Goal: Task Accomplishment & Management: Manage account settings

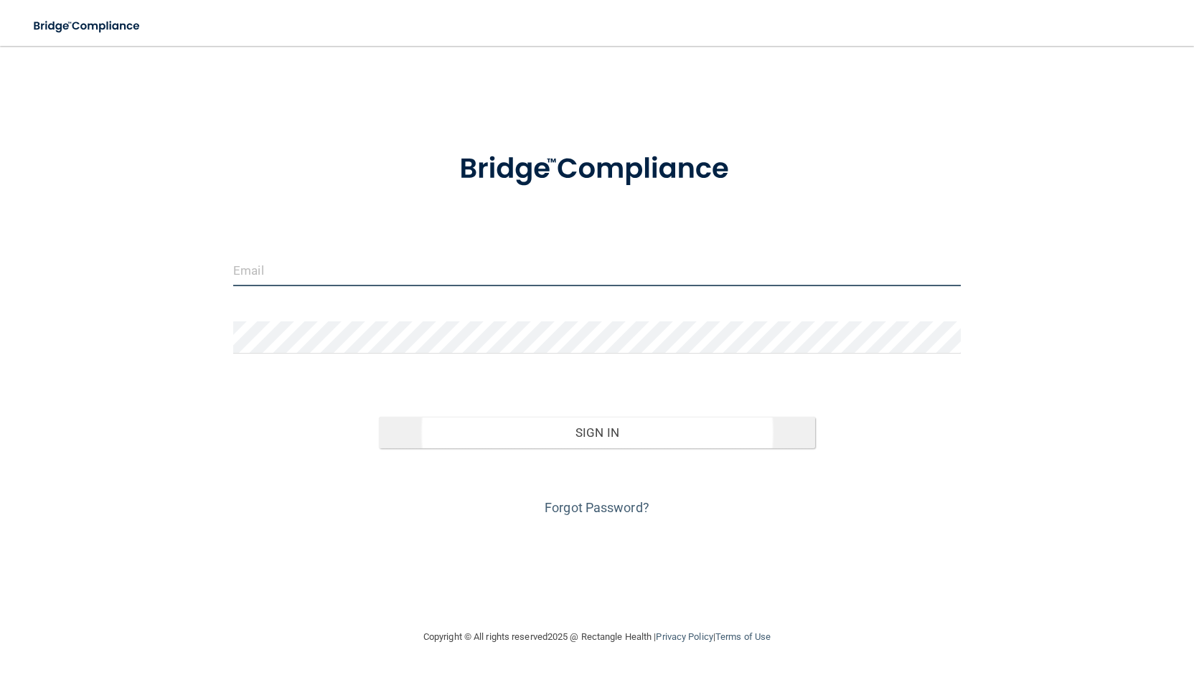
type input "[PERSON_NAME][EMAIL_ADDRESS][DOMAIN_NAME]"
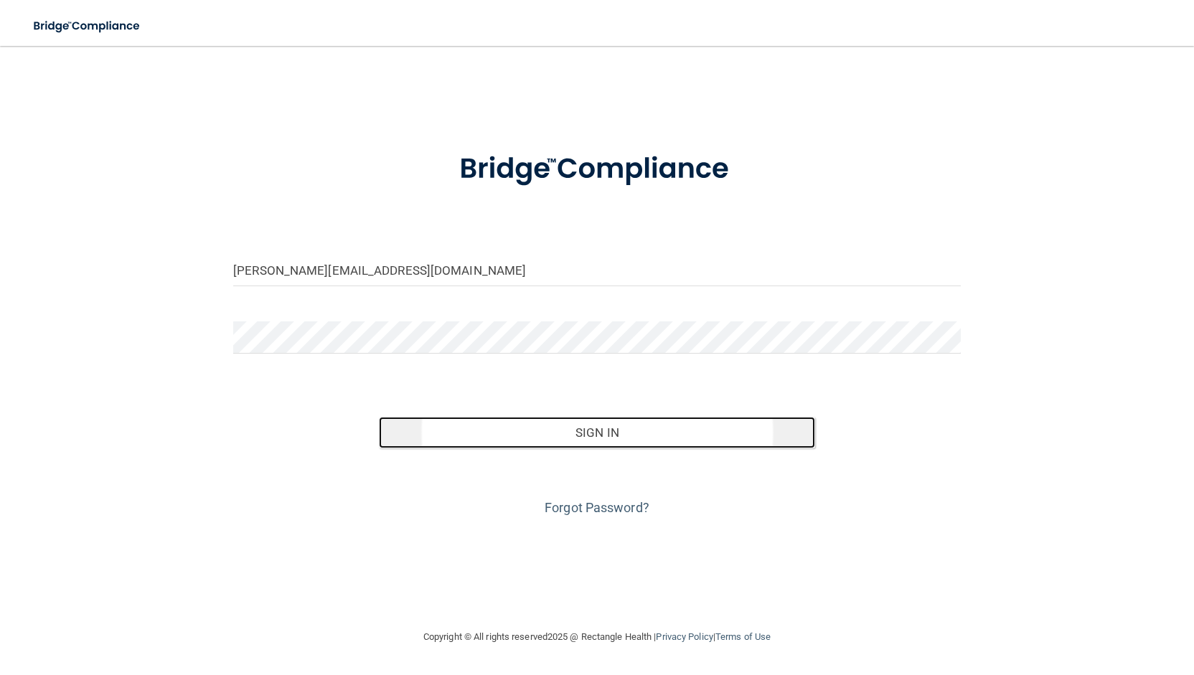
click at [626, 428] on button "Sign In" at bounding box center [597, 433] width 436 height 32
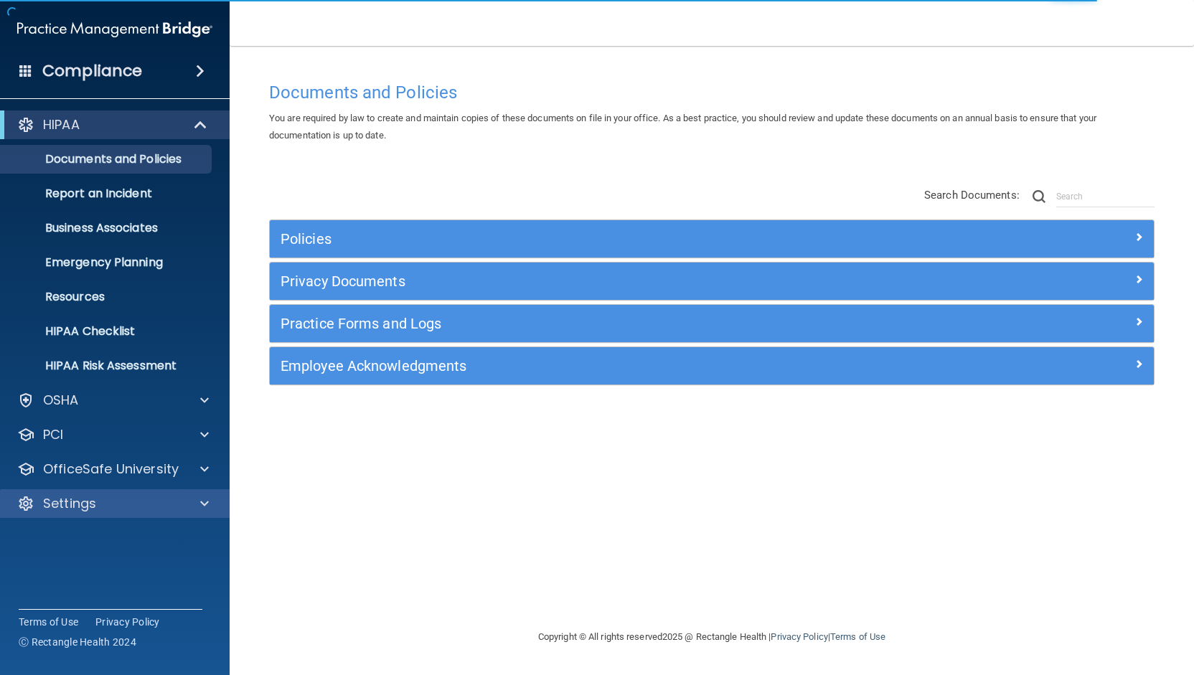
click at [85, 493] on div "Settings" at bounding box center [115, 503] width 230 height 29
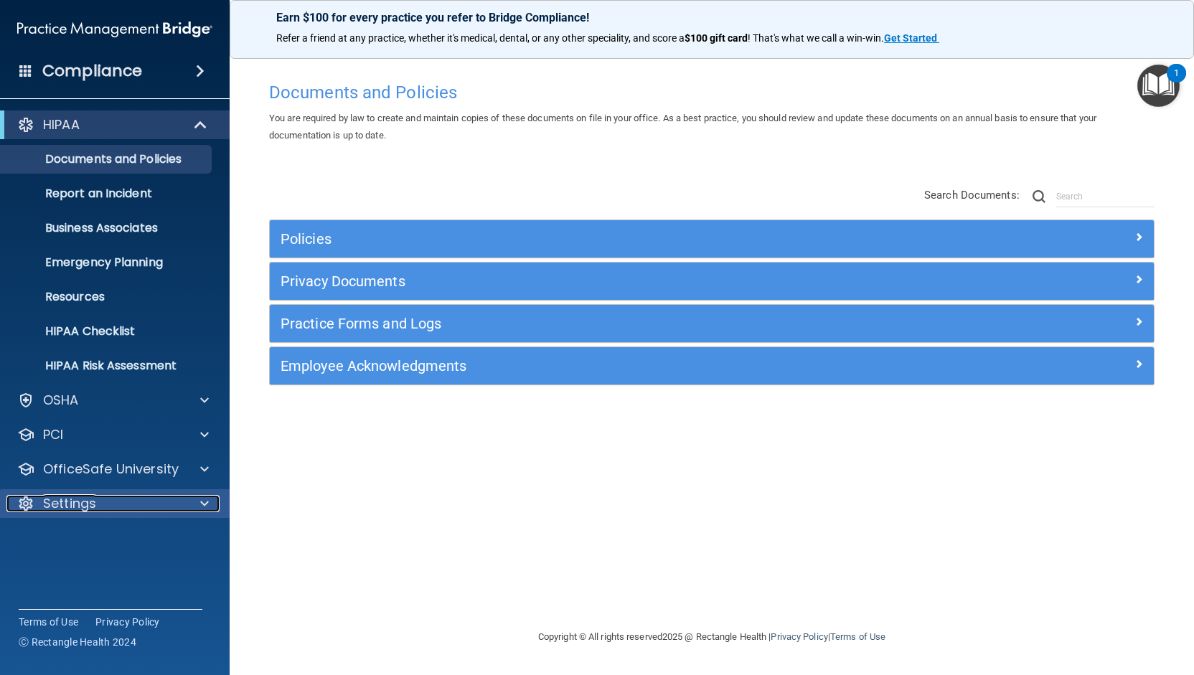
click at [93, 495] on p "Settings" at bounding box center [69, 503] width 53 height 17
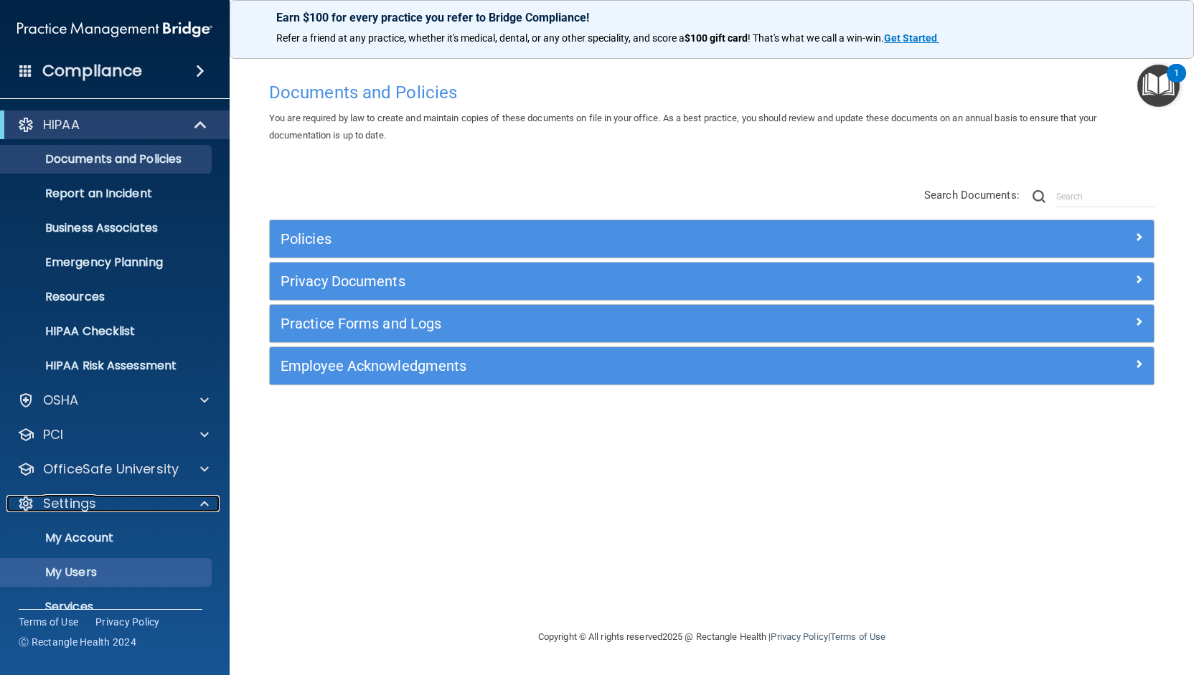
scroll to position [57, 0]
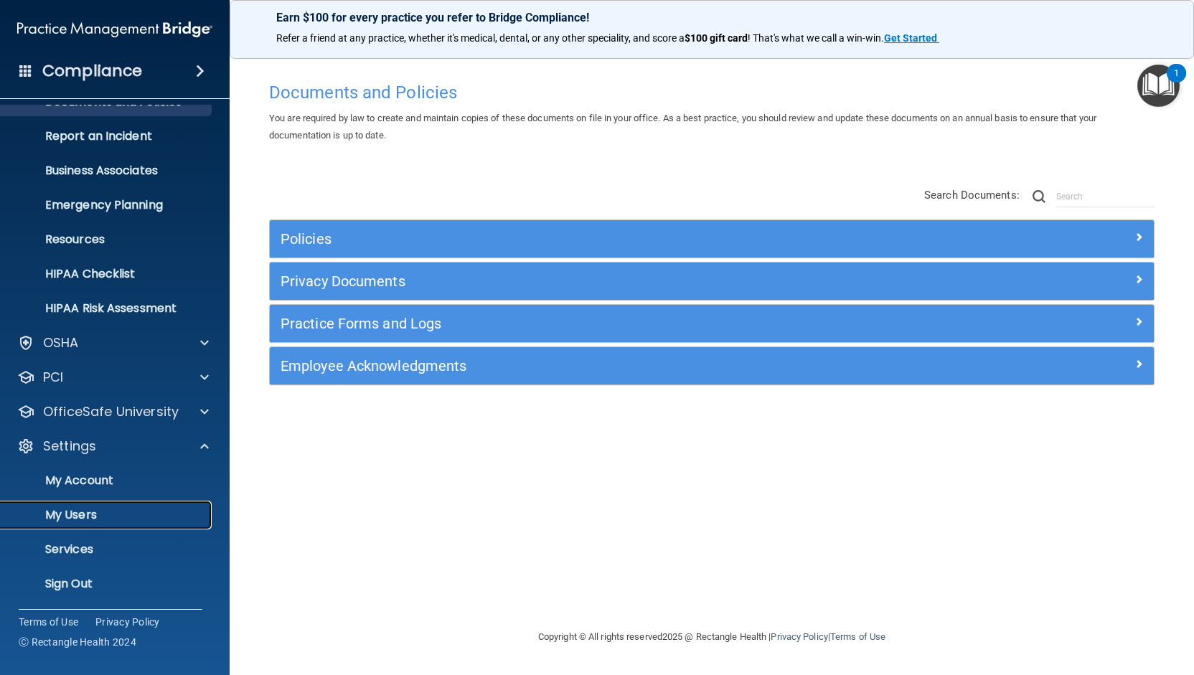
click at [86, 509] on p "My Users" at bounding box center [107, 515] width 196 height 14
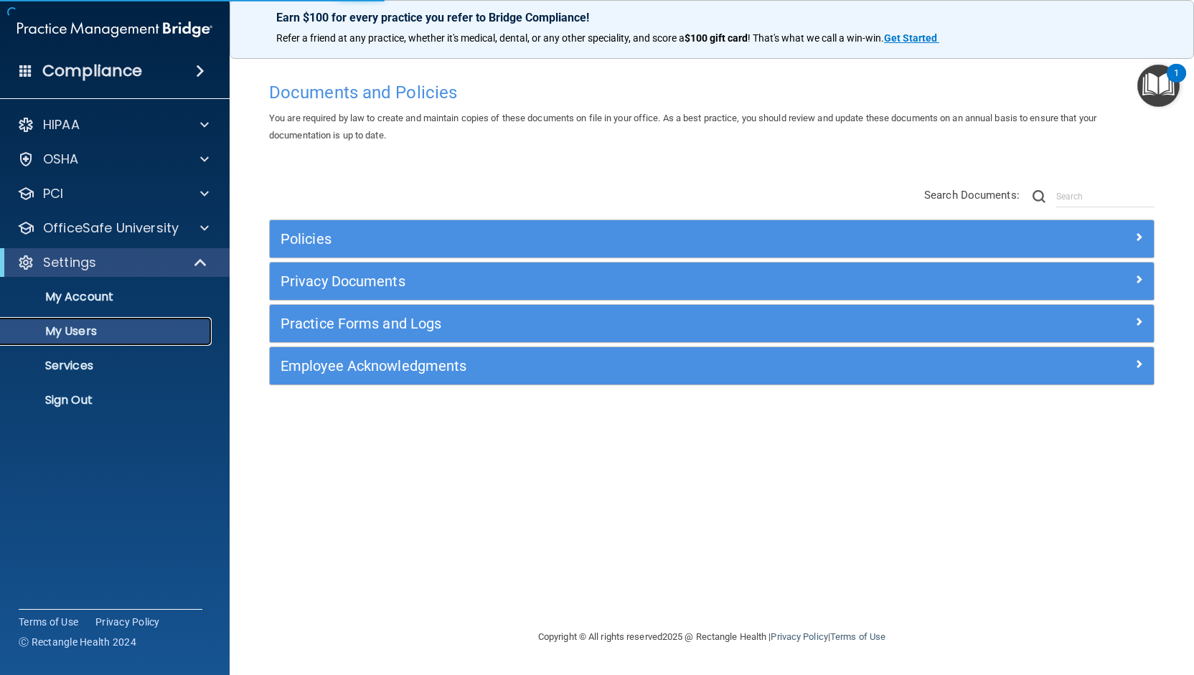
select select "20"
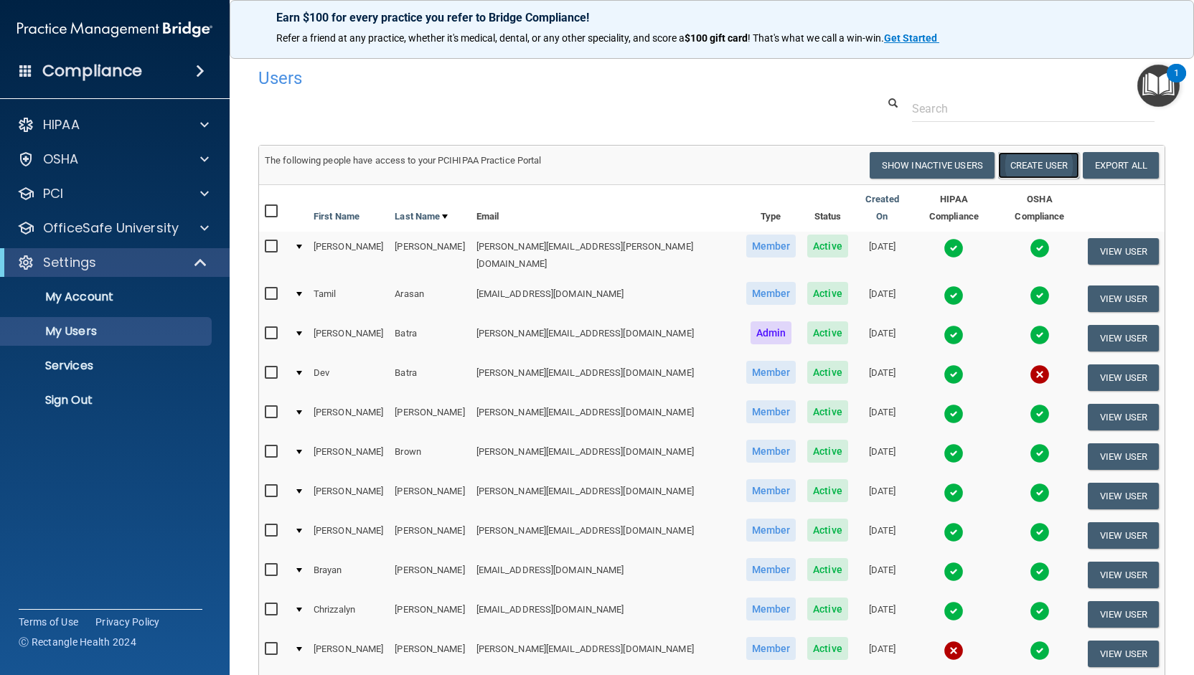
click at [1030, 164] on button "Create User" at bounding box center [1038, 165] width 81 height 27
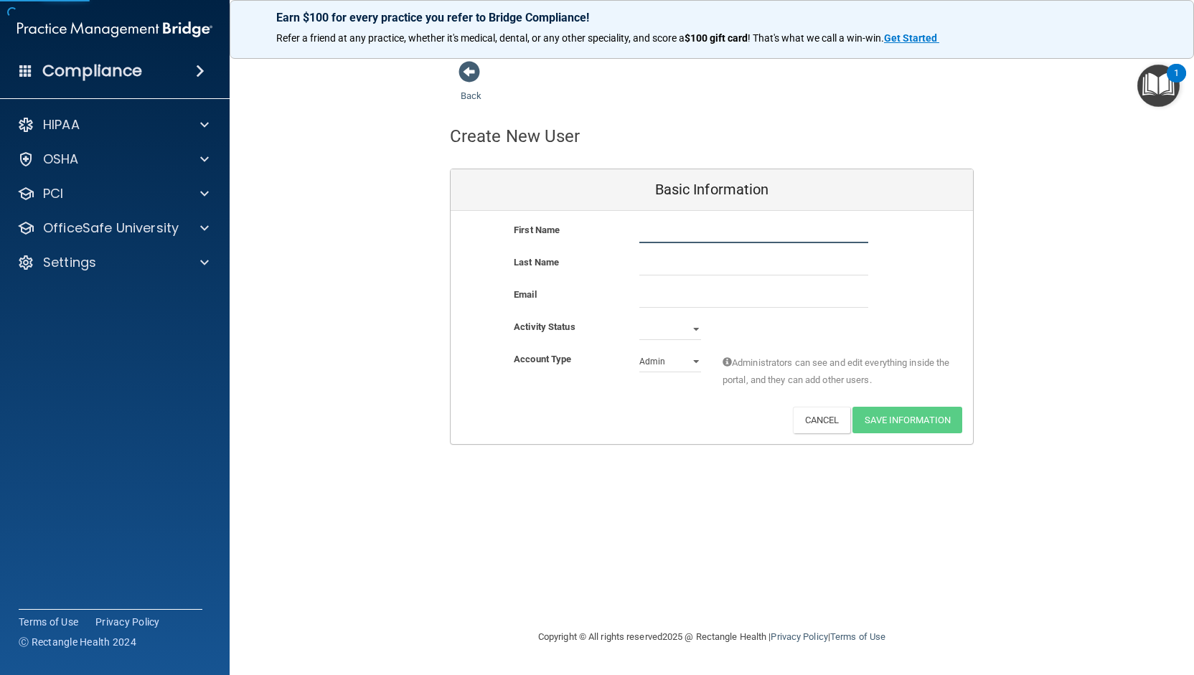
click at [677, 232] on input "text" at bounding box center [753, 233] width 229 height 22
type input "[PERSON_NAME]"
type input "Ahn"
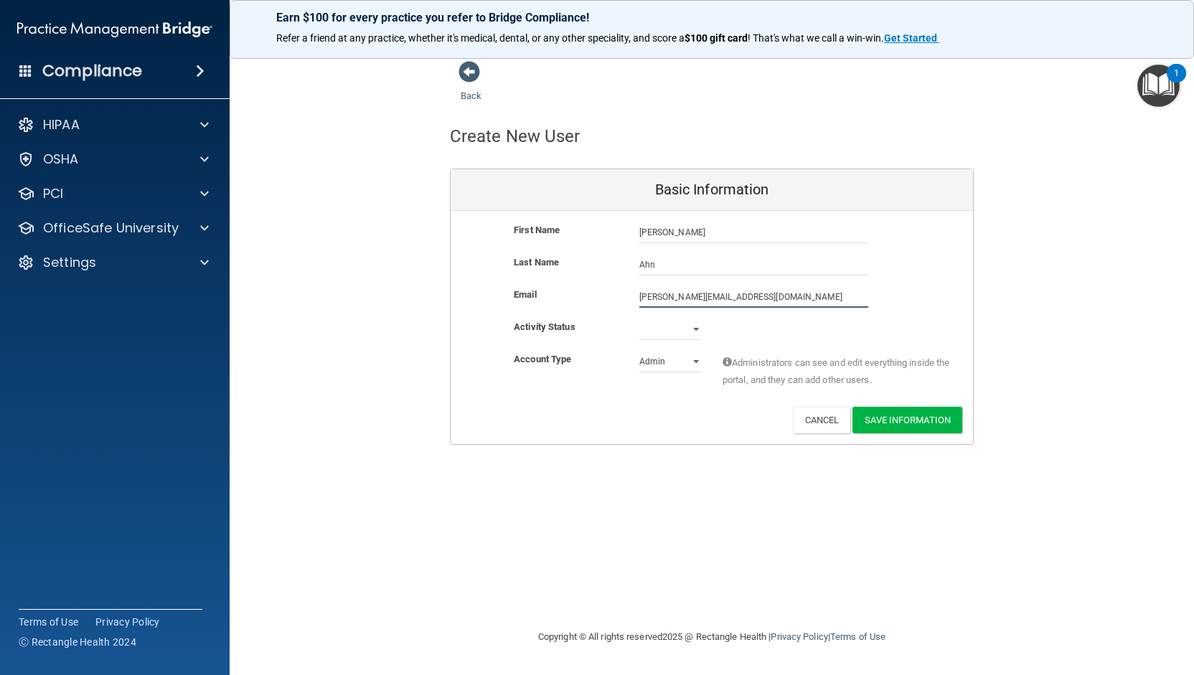
type input "[PERSON_NAME][EMAIL_ADDRESS][DOMAIN_NAME]"
click at [693, 329] on select "Active Inactive" at bounding box center [670, 330] width 62 height 22
select select "active"
click at [639, 319] on select "Active Inactive" at bounding box center [670, 330] width 62 height 22
click at [666, 361] on select "Admin Member" at bounding box center [670, 362] width 62 height 22
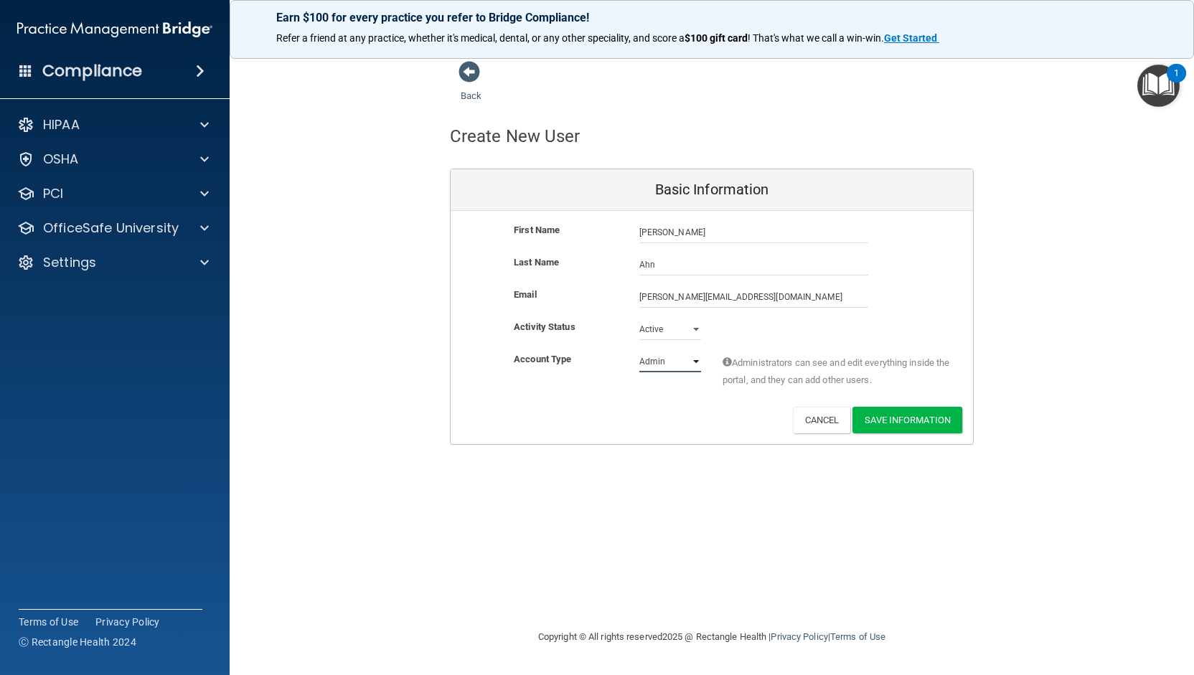
select select "practice_member"
click at [639, 351] on select "Admin Member" at bounding box center [670, 362] width 62 height 22
click at [917, 420] on button "Save Information" at bounding box center [907, 420] width 110 height 27
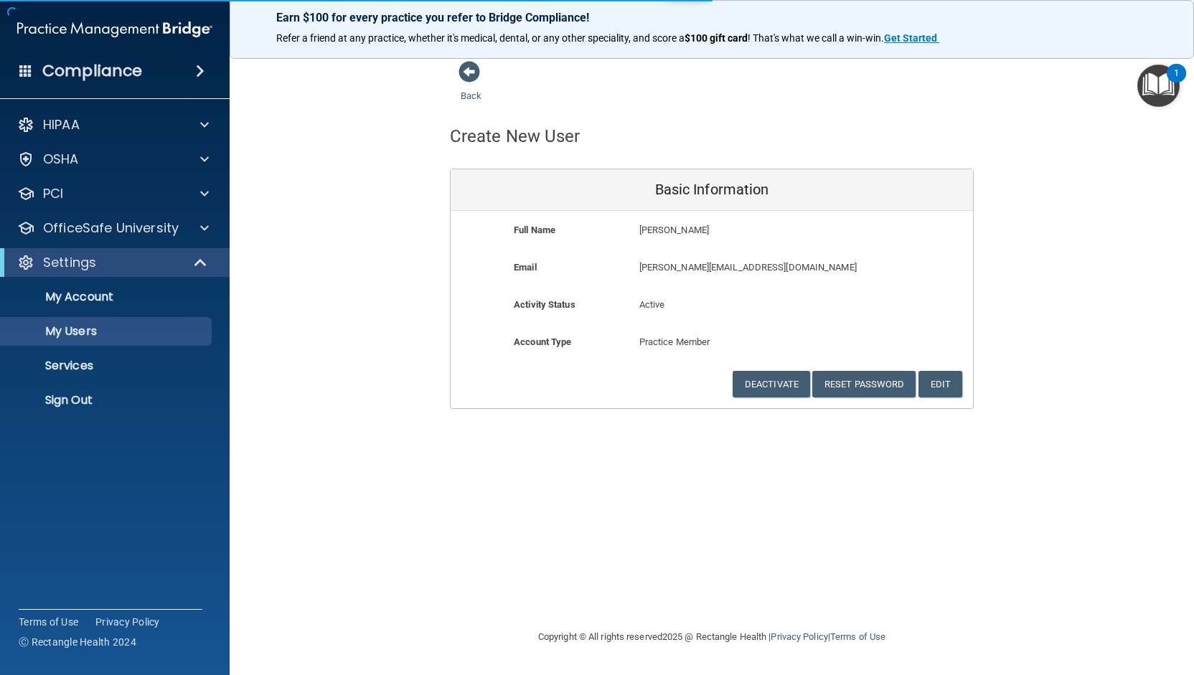
select select "20"
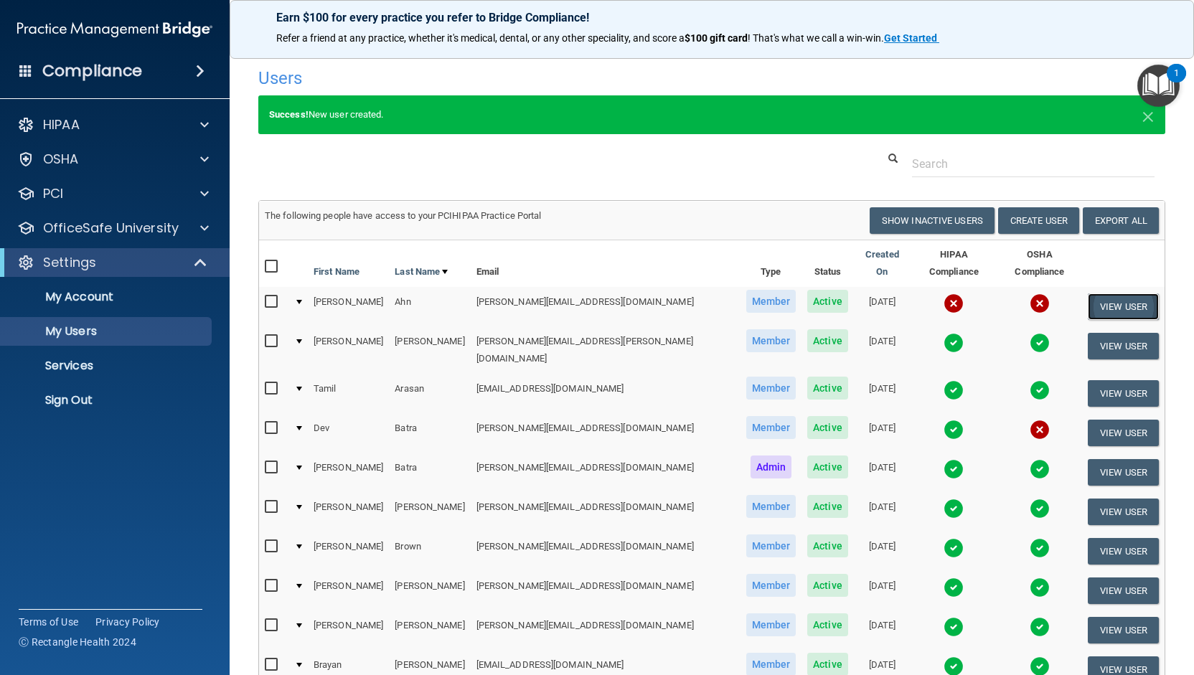
click at [1100, 297] on button "View User" at bounding box center [1123, 306] width 71 height 27
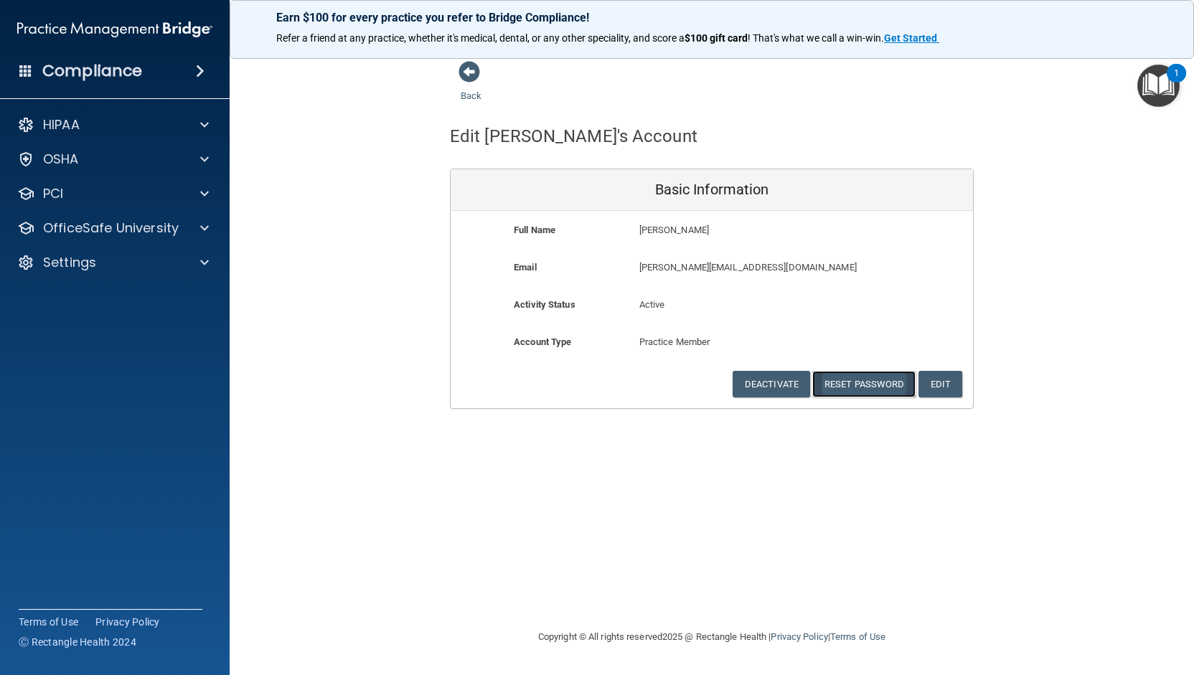
click at [849, 377] on button "Reset Password" at bounding box center [863, 384] width 103 height 27
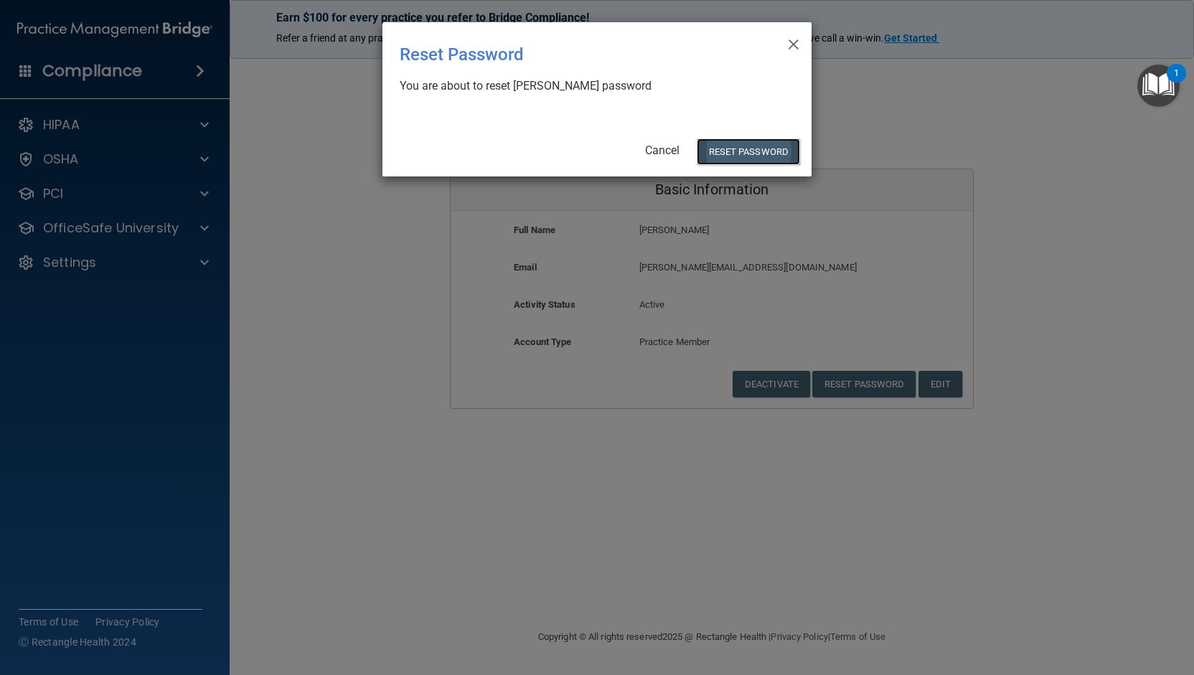
click at [733, 153] on button "Reset Password" at bounding box center [748, 151] width 103 height 27
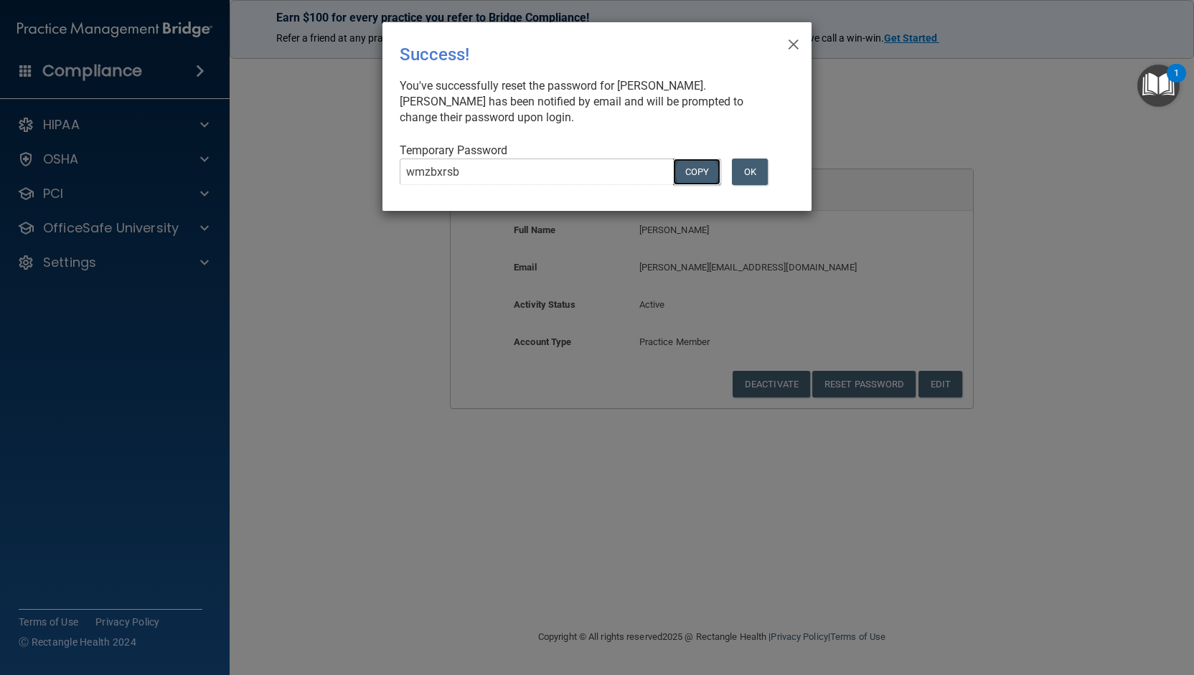
click at [702, 170] on button "COPY" at bounding box center [696, 172] width 47 height 27
click at [752, 172] on button "OK" at bounding box center [750, 172] width 36 height 27
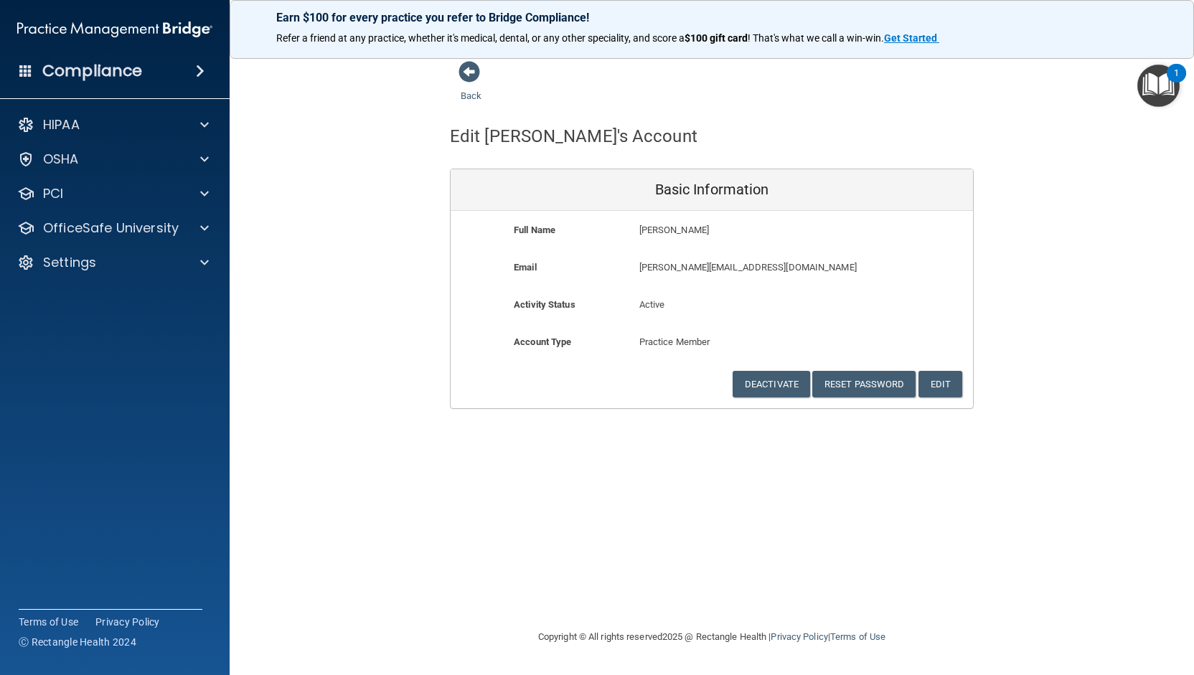
click at [65, 72] on h4 "Compliance" at bounding box center [92, 71] width 100 height 20
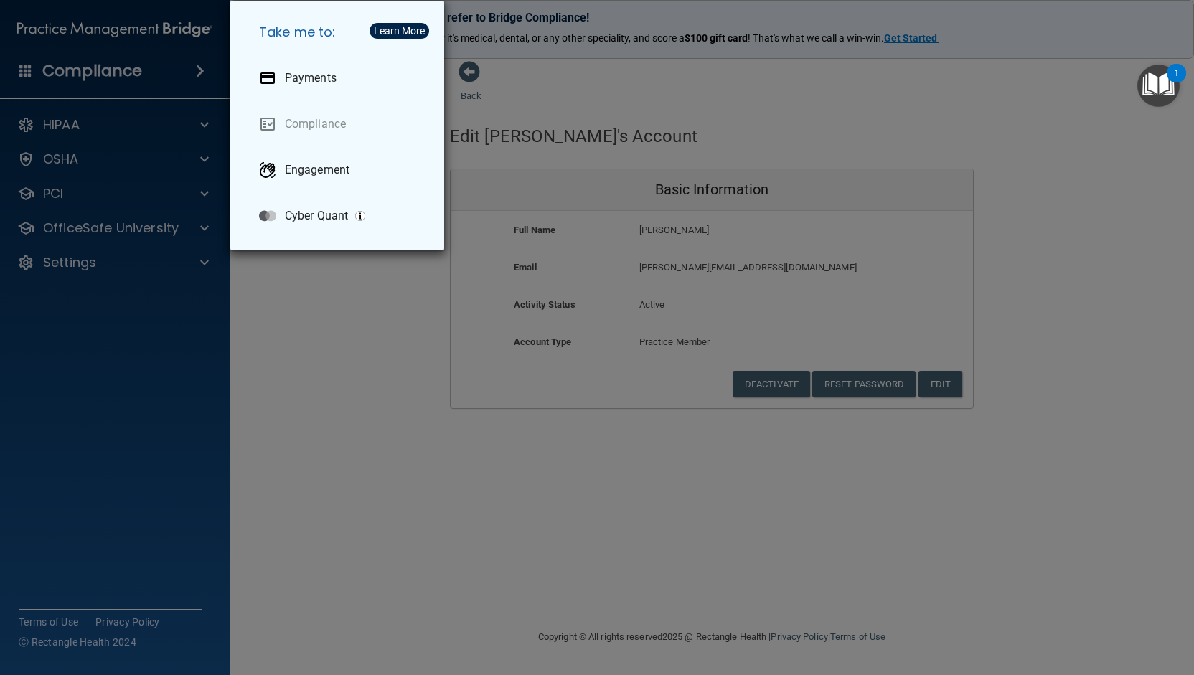
click at [94, 34] on div "Take me to: Payments Compliance Engagement Cyber Quant" at bounding box center [597, 337] width 1194 height 675
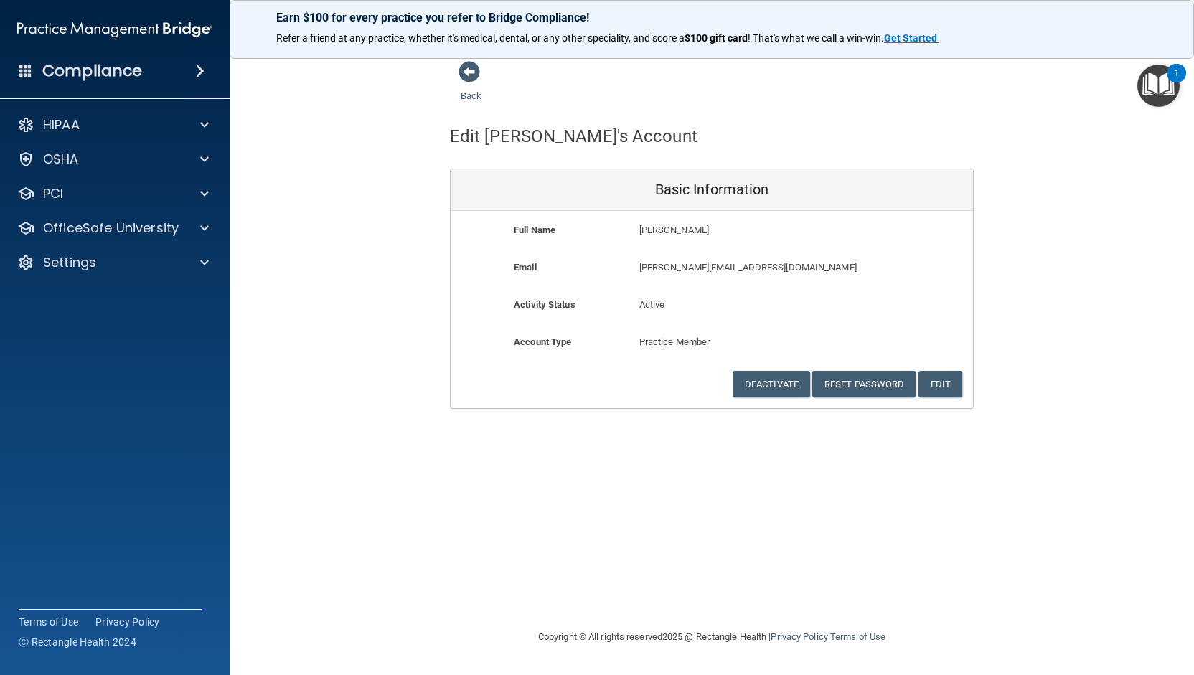
click at [105, 27] on img at bounding box center [114, 29] width 195 height 29
